Goal: Task Accomplishment & Management: Manage account settings

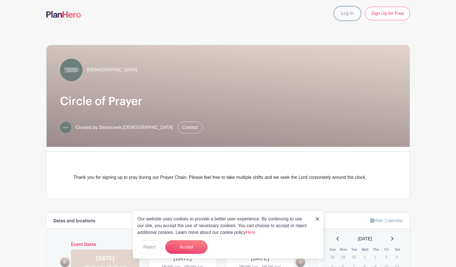
click at [322, 11] on link "Log In" at bounding box center [347, 13] width 26 height 13
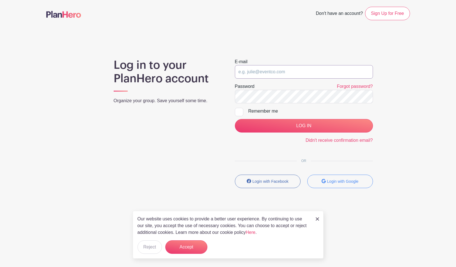
click at [242, 75] on input "email" at bounding box center [304, 71] width 138 height 13
paste input "[PERSON_NAME][EMAIL_ADDRESS][DOMAIN_NAME]"
type input "[PERSON_NAME][EMAIL_ADDRESS][DOMAIN_NAME]"
click at [241, 110] on div at bounding box center [239, 112] width 8 height 8
click at [238, 110] on input "Remember me" at bounding box center [237, 110] width 4 height 4
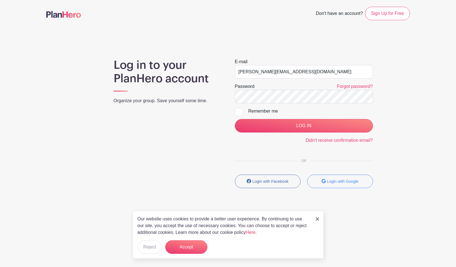
checkbox input "true"
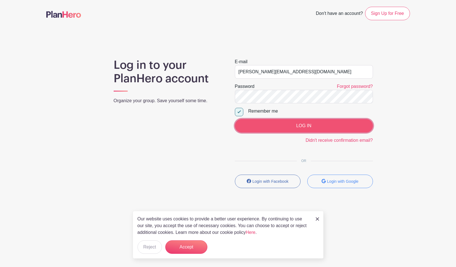
click at [260, 127] on input "LOG IN" at bounding box center [304, 125] width 138 height 13
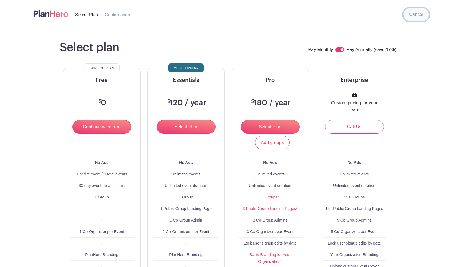
click at [414, 18] on link "Cancel" at bounding box center [416, 14] width 26 height 13
click at [417, 14] on link "Cancel" at bounding box center [416, 14] width 26 height 13
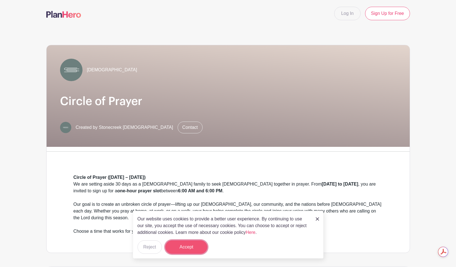
click at [177, 242] on button "Accept" at bounding box center [186, 246] width 42 height 13
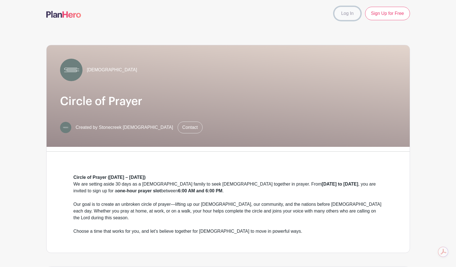
click at [346, 15] on link "Log In" at bounding box center [347, 13] width 26 height 13
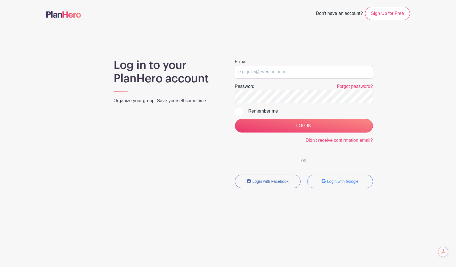
click at [252, 79] on form "E-mail Password Forgot password? Remember me LOG IN Didn't receive confirmation…" at bounding box center [304, 100] width 138 height 85
click at [252, 73] on input "email" at bounding box center [304, 71] width 138 height 13
type input "[PERSON_NAME][EMAIL_ADDRESS][DOMAIN_NAME]"
click at [239, 113] on div at bounding box center [239, 112] width 8 height 8
click at [238, 111] on input "Remember me" at bounding box center [237, 110] width 4 height 4
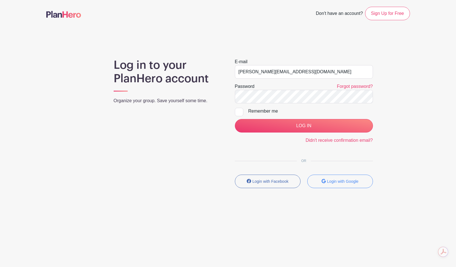
checkbox input "true"
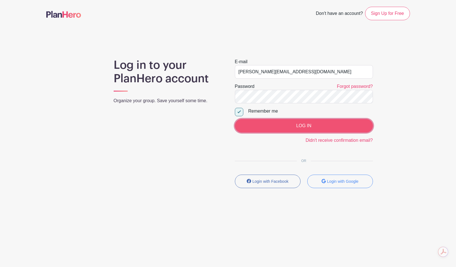
click at [274, 126] on input "LOG IN" at bounding box center [304, 125] width 138 height 13
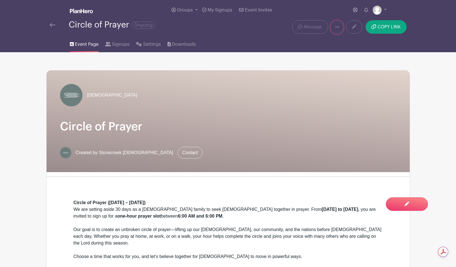
click at [337, 27] on icon at bounding box center [337, 26] width 4 height 1
click at [151, 48] on span "Settings" at bounding box center [152, 44] width 18 height 7
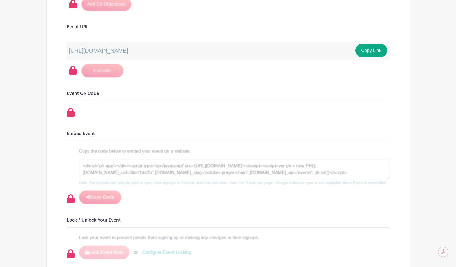
scroll to position [470, 0]
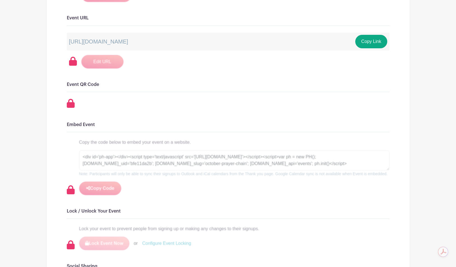
click at [110, 146] on div "Copy the code below to embed your event on a website. <div id='ph-app'></div><s…" at bounding box center [234, 167] width 310 height 56
click at [99, 183] on div "Copy the code below to embed your event on a website. <div id='ph-app'></div><s…" at bounding box center [234, 167] width 310 height 56
click at [94, 209] on h6 "Lock / Unlock Your Event" at bounding box center [228, 210] width 322 height 5
click at [73, 215] on div "Signups Make phone number mandatory when invitees are signing up. Limit users t…" at bounding box center [228, 56] width 322 height 871
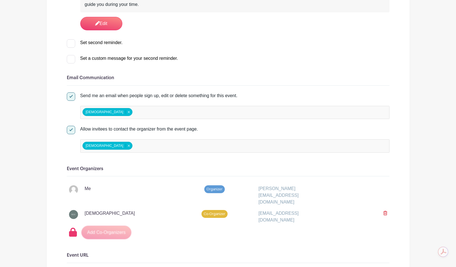
scroll to position [0, 0]
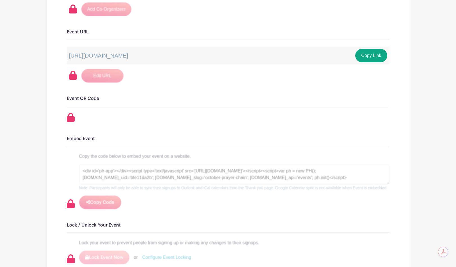
scroll to position [491, 0]
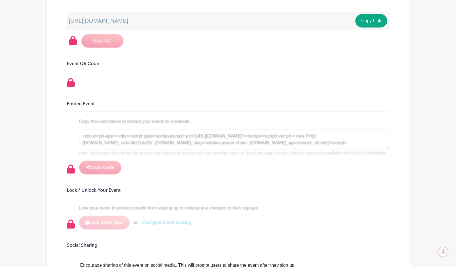
click at [104, 169] on div "Copy the code below to embed your event on a website. <div id='ph-app'></div><s…" at bounding box center [234, 146] width 310 height 56
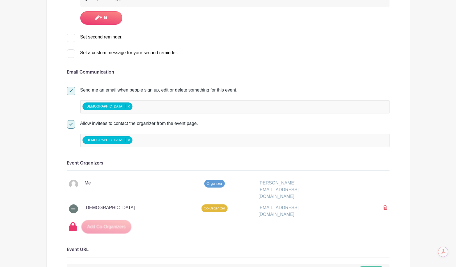
scroll to position [0, 0]
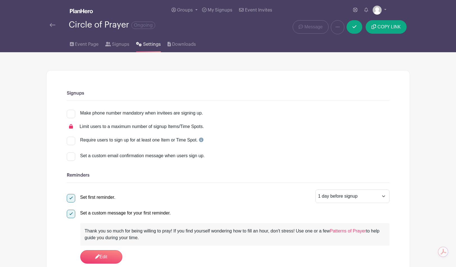
click at [50, 25] on img at bounding box center [53, 25] width 6 height 4
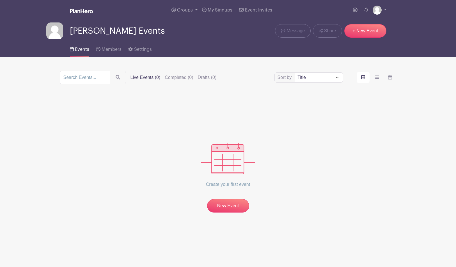
click at [73, 47] on link "Events" at bounding box center [79, 48] width 19 height 18
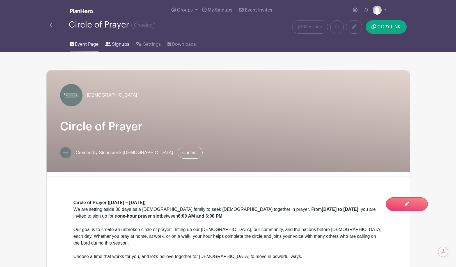
click at [112, 47] on span "Signups" at bounding box center [120, 44] width 17 height 7
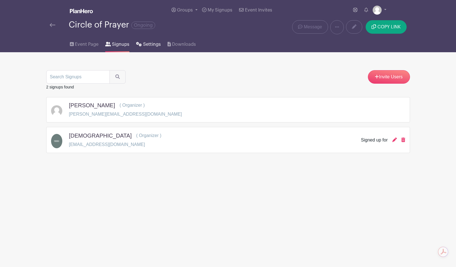
click at [144, 47] on span "Settings" at bounding box center [152, 44] width 18 height 7
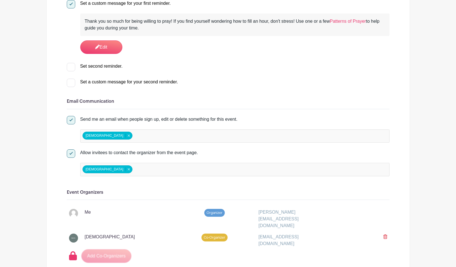
scroll to position [365, 0]
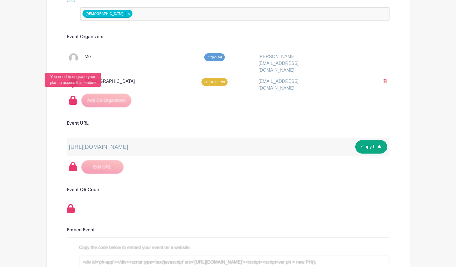
click at [72, 96] on icon at bounding box center [73, 100] width 8 height 9
click at [73, 121] on h6 "Event URL" at bounding box center [228, 123] width 322 height 5
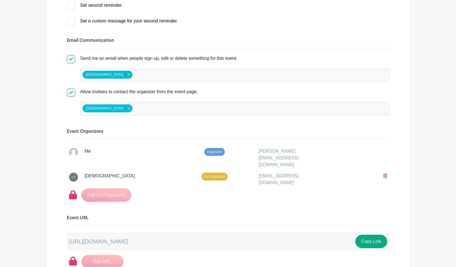
scroll to position [0, 0]
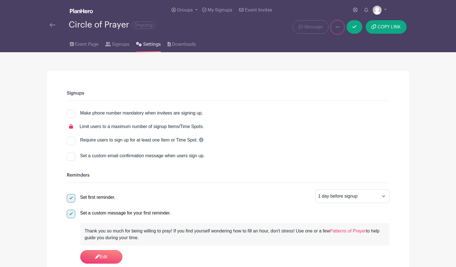
click at [339, 29] on icon at bounding box center [337, 27] width 4 height 4
click at [53, 28] on link at bounding box center [53, 25] width 6 height 7
click at [83, 47] on span "Event Page" at bounding box center [87, 44] width 24 height 7
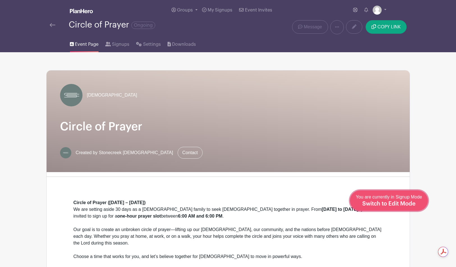
click at [395, 202] on span "Switch to Edit Mode" at bounding box center [388, 204] width 53 height 6
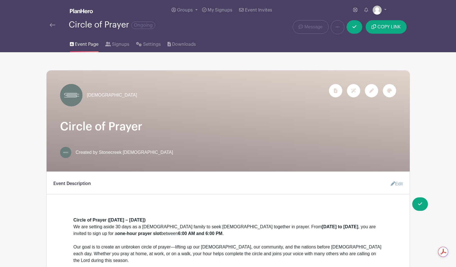
click at [254, 164] on div "[DEMOGRAPHIC_DATA]" at bounding box center [228, 120] width 363 height 101
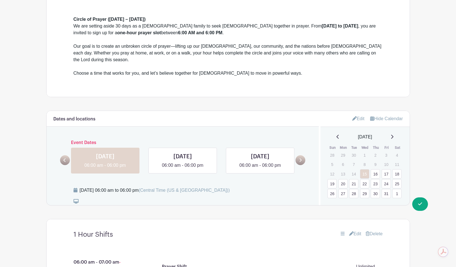
scroll to position [96, 0]
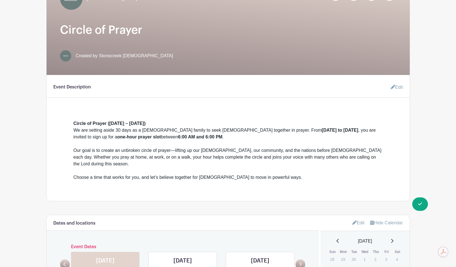
click at [91, 146] on div "Circle of Prayer ([DATE] – [DATE]) We are setting aside 30 days as a [DEMOGRAPH…" at bounding box center [227, 133] width 309 height 27
click at [87, 132] on div "Circle of Prayer ([DATE] – [DATE]) We are setting aside 30 days as a [DEMOGRAPH…" at bounding box center [227, 133] width 309 height 27
drag, startPoint x: 82, startPoint y: 124, endPoint x: 271, endPoint y: 177, distance: 196.8
click at [271, 177] on div "Event Description Edit Circle of Prayer ([DATE] – [DATE]) We are setting aside …" at bounding box center [228, 138] width 363 height 126
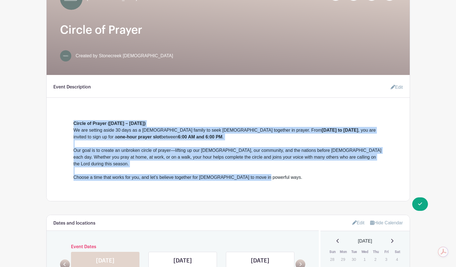
drag, startPoint x: 271, startPoint y: 172, endPoint x: 64, endPoint y: 120, distance: 213.1
click at [64, 120] on div "Circle of Prayer ([DATE] – [DATE]) We are setting aside 30 days as a [DEMOGRAPH…" at bounding box center [228, 146] width 336 height 70
copy div "Circle of Prayer ([DATE] – [DATE]) We are setting aside 30 days as a [DEMOGRAPH…"
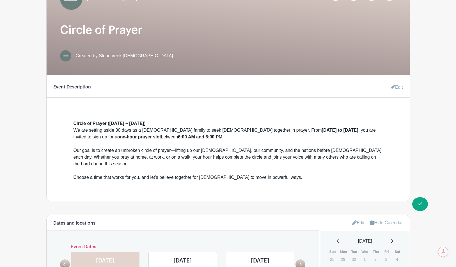
click at [325, 116] on h3 at bounding box center [227, 113] width 309 height 4
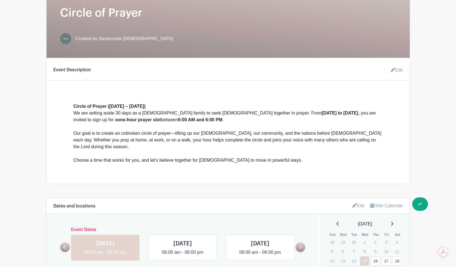
scroll to position [113, 0]
